Goal: Task Accomplishment & Management: Manage account settings

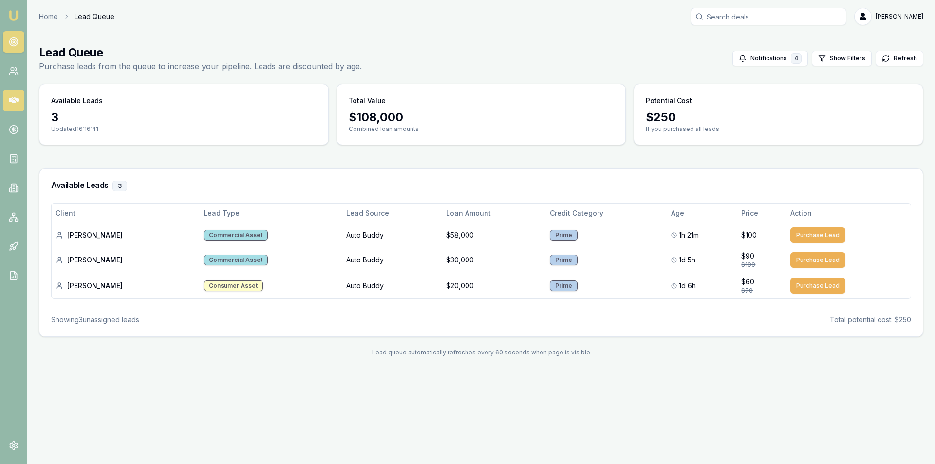
click at [7, 101] on link at bounding box center [13, 100] width 21 height 21
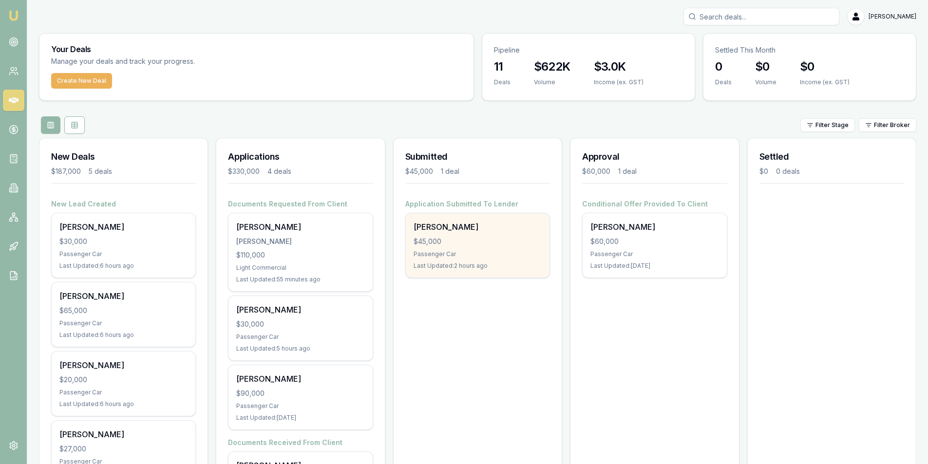
click at [482, 245] on div "$45,000" at bounding box center [477, 242] width 128 height 10
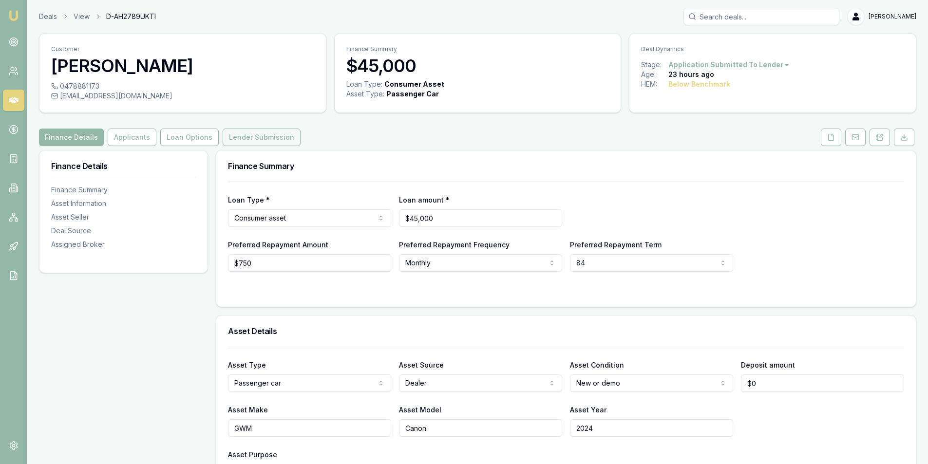
click at [253, 143] on button "Lender Submission" at bounding box center [262, 138] width 78 height 18
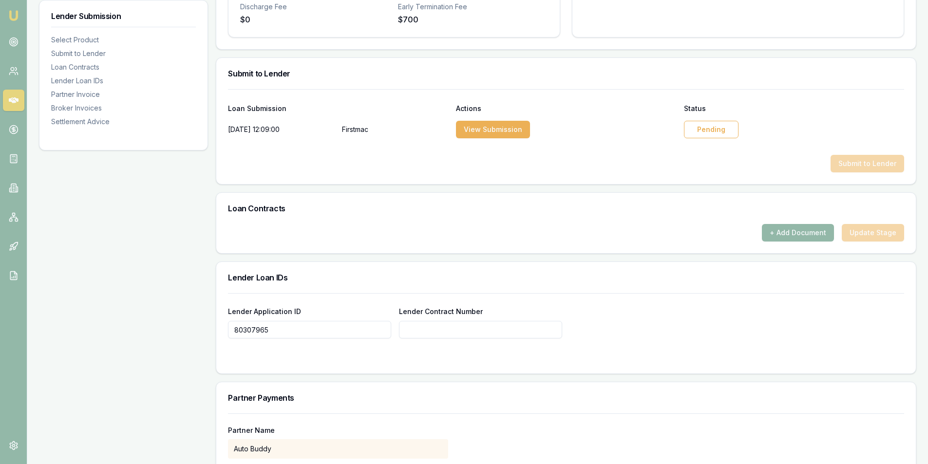
scroll to position [438, 0]
click at [717, 128] on div "Pending" at bounding box center [711, 131] width 55 height 18
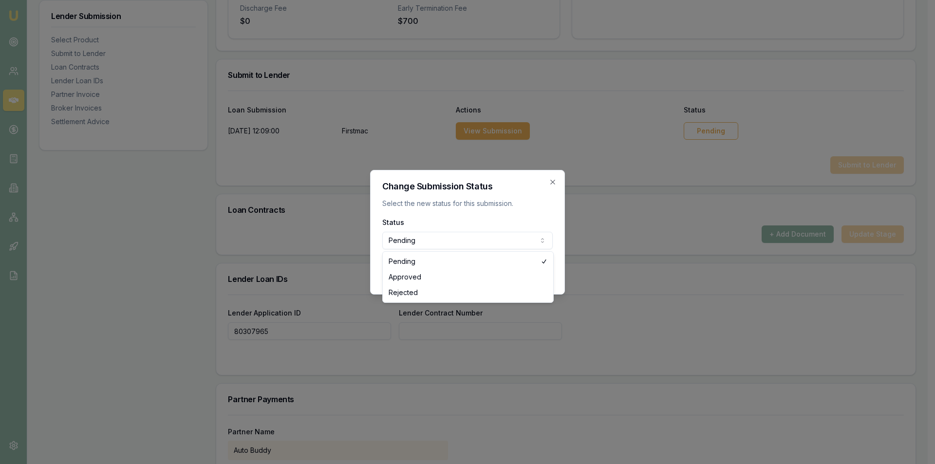
select select "APPROVED"
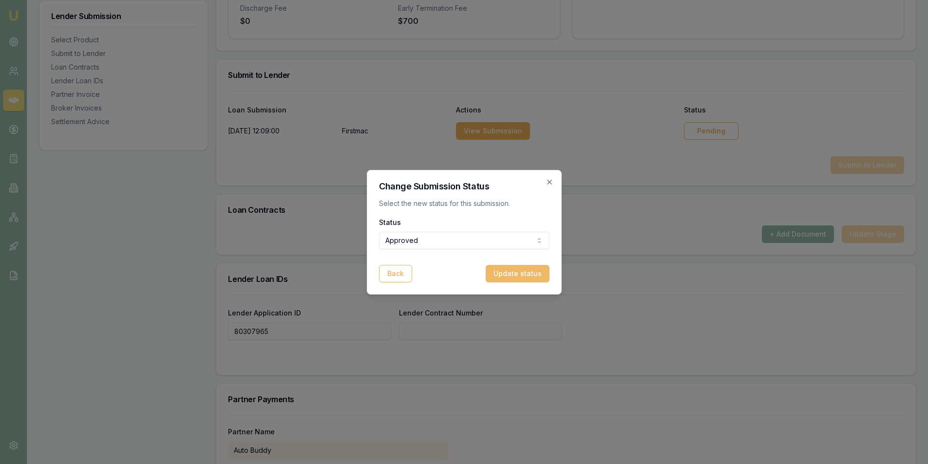
click at [514, 275] on button "Update status" at bounding box center [518, 274] width 64 height 18
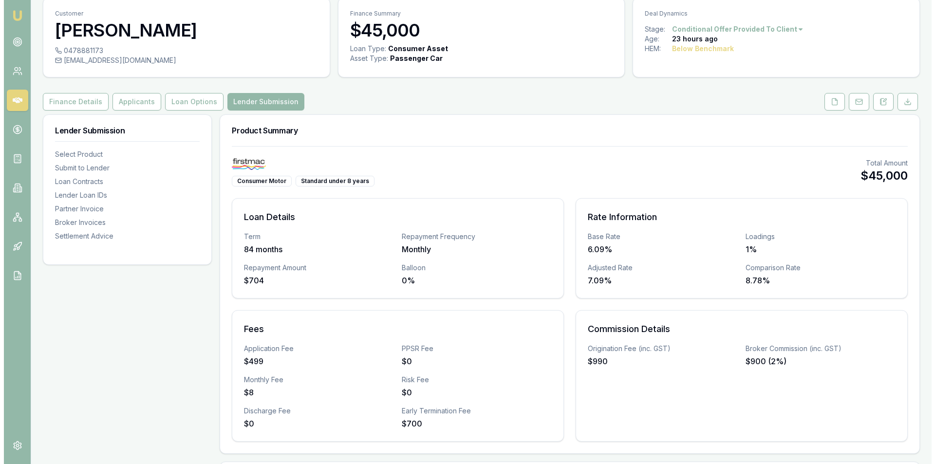
scroll to position [0, 0]
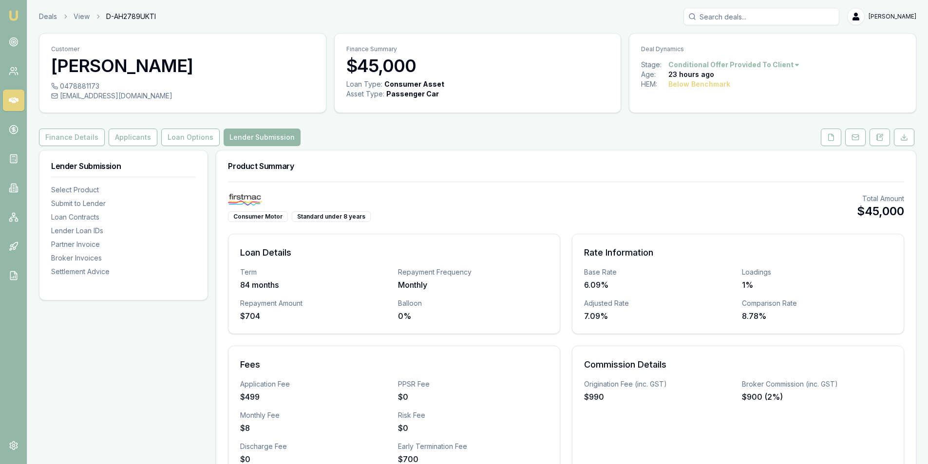
click at [105, 97] on div "barendbester@gmail.com" at bounding box center [182, 96] width 263 height 10
copy div "barendbester@gmail.com"
click at [69, 84] on div "0478881173" at bounding box center [182, 86] width 263 height 10
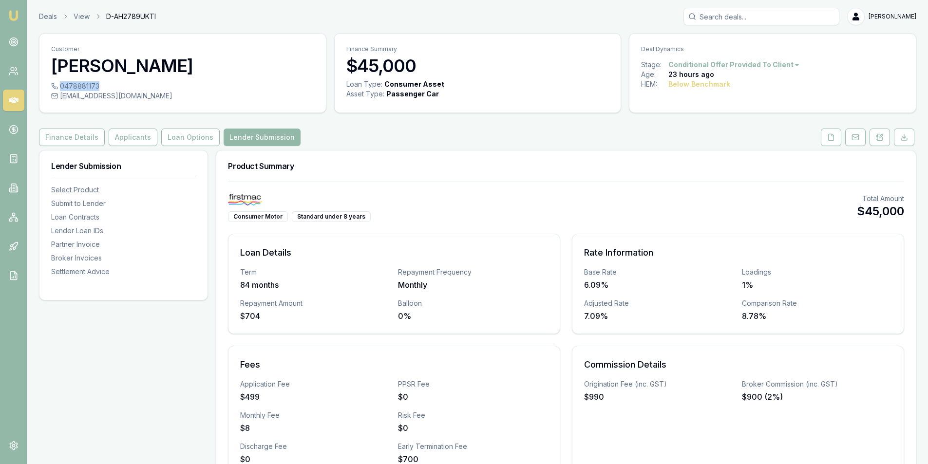
click at [69, 84] on div "0478881173" at bounding box center [182, 86] width 263 height 10
copy div "0478881173"
click at [871, 132] on button at bounding box center [879, 138] width 20 height 18
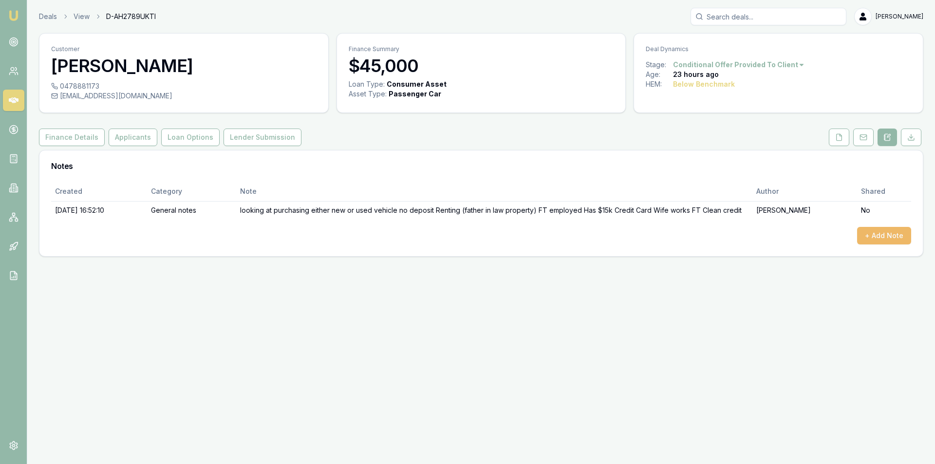
click at [882, 228] on button "+ Add Note" at bounding box center [884, 236] width 54 height 18
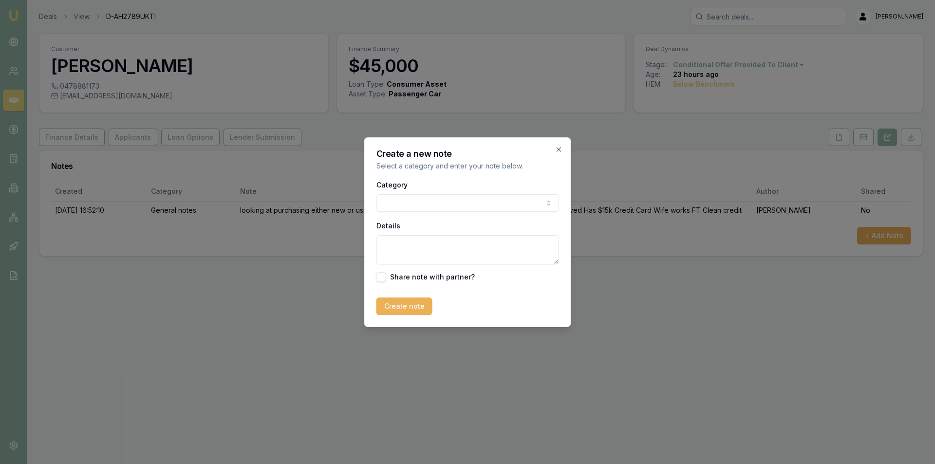
click at [402, 194] on div "Category General notes Attempted contact Follow up reminder Initial discussion …" at bounding box center [467, 195] width 183 height 33
click at [421, 207] on body "Emu Broker Deals View D-AH2789UKTI Peter Sarris Toggle Menu Customer Barend Bes…" at bounding box center [467, 232] width 935 height 464
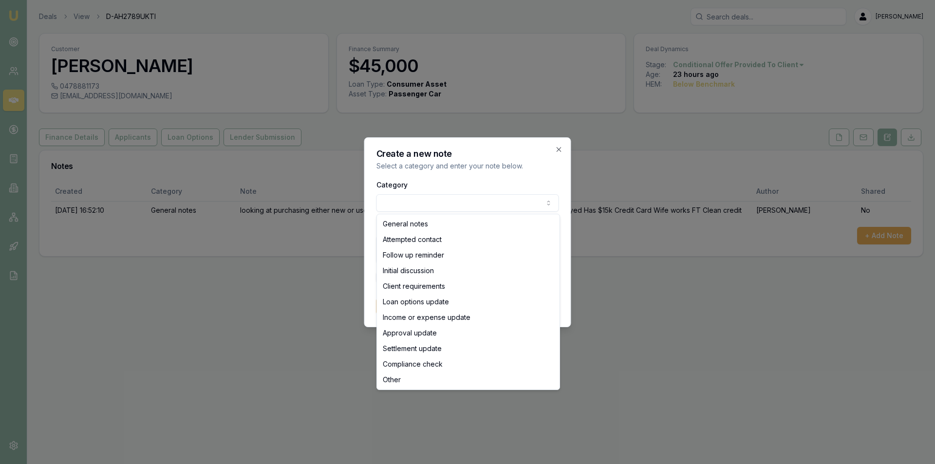
select select "APPROVAL_UPDATE"
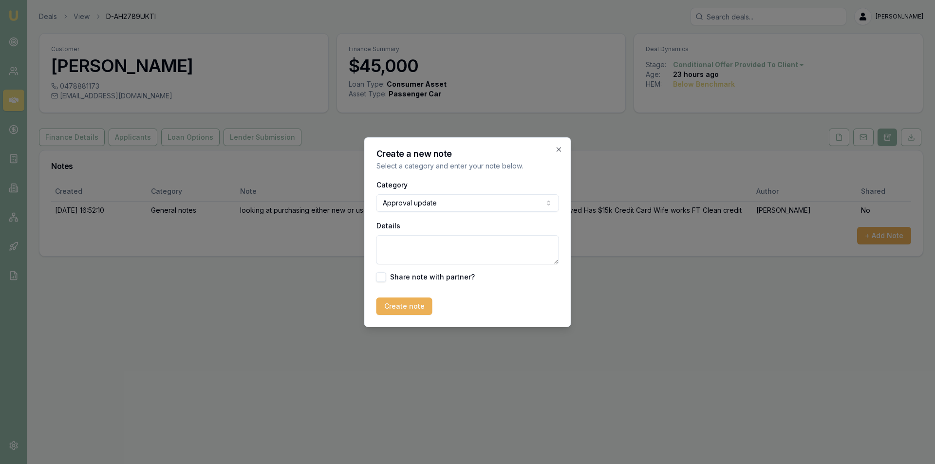
click at [419, 245] on textarea "Details" at bounding box center [467, 249] width 183 height 29
type textarea "Approved with Firstmac Sent referral to Simon @ By9 Automotive to help source v…"
click at [430, 304] on button "Create note" at bounding box center [404, 307] width 56 height 18
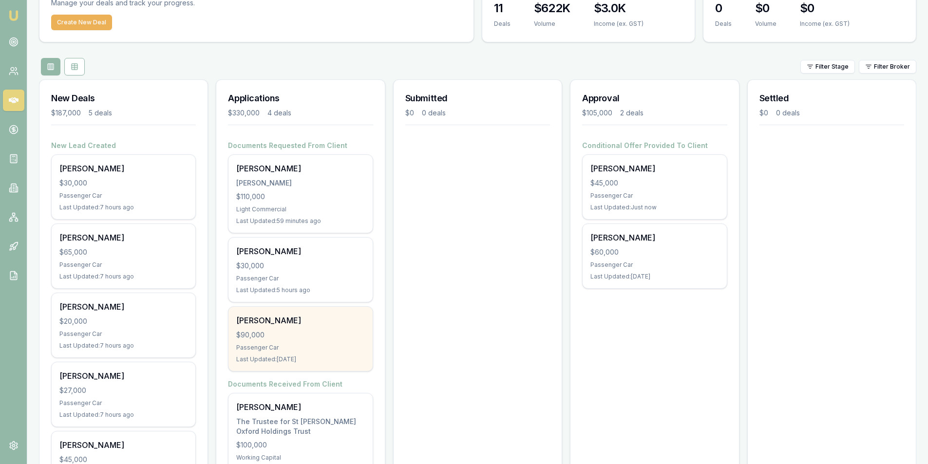
scroll to position [126, 0]
